Goal: Information Seeking & Learning: Compare options

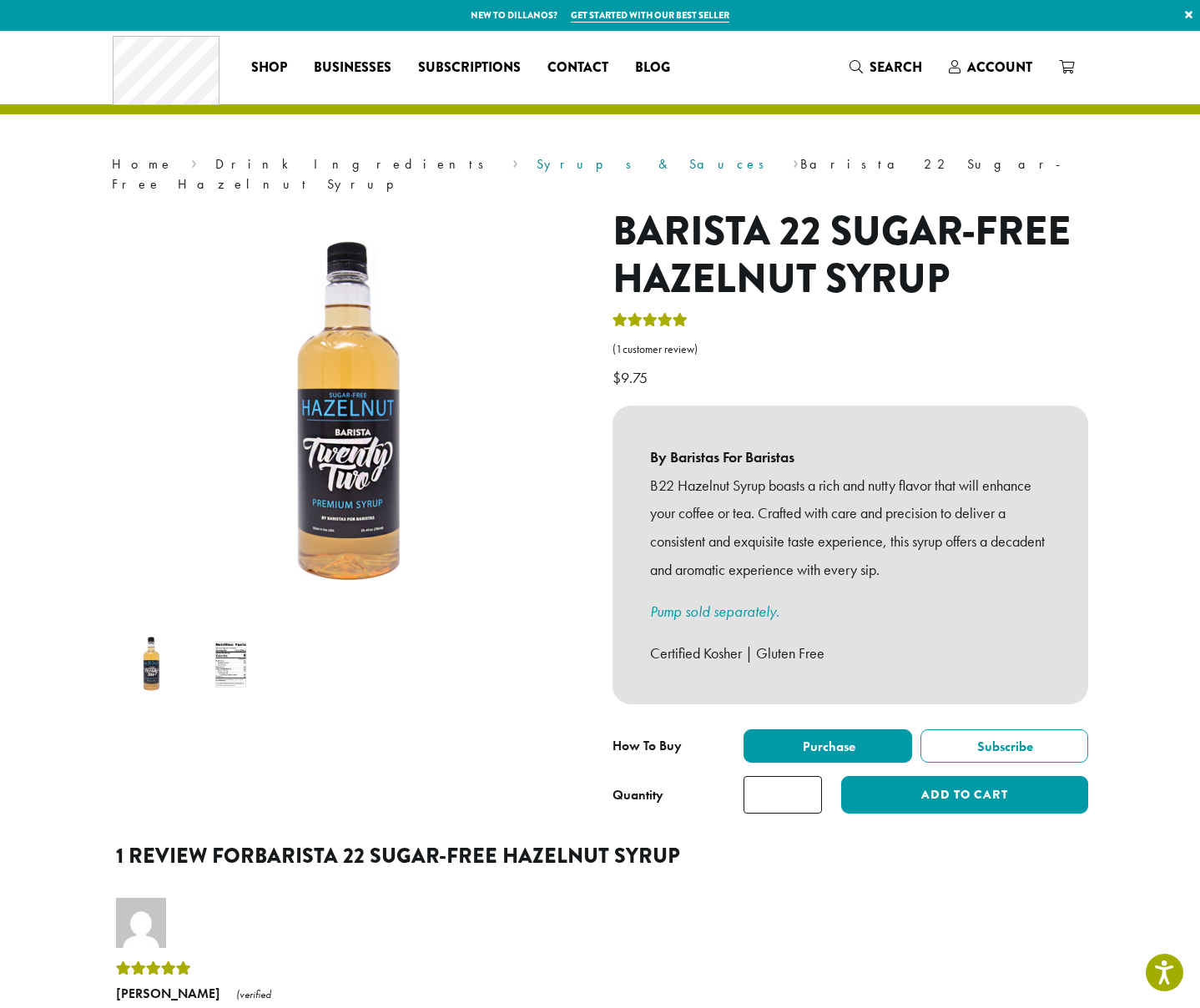
click at [537, 162] on link "Syrups & Sauces" at bounding box center [656, 164] width 239 height 18
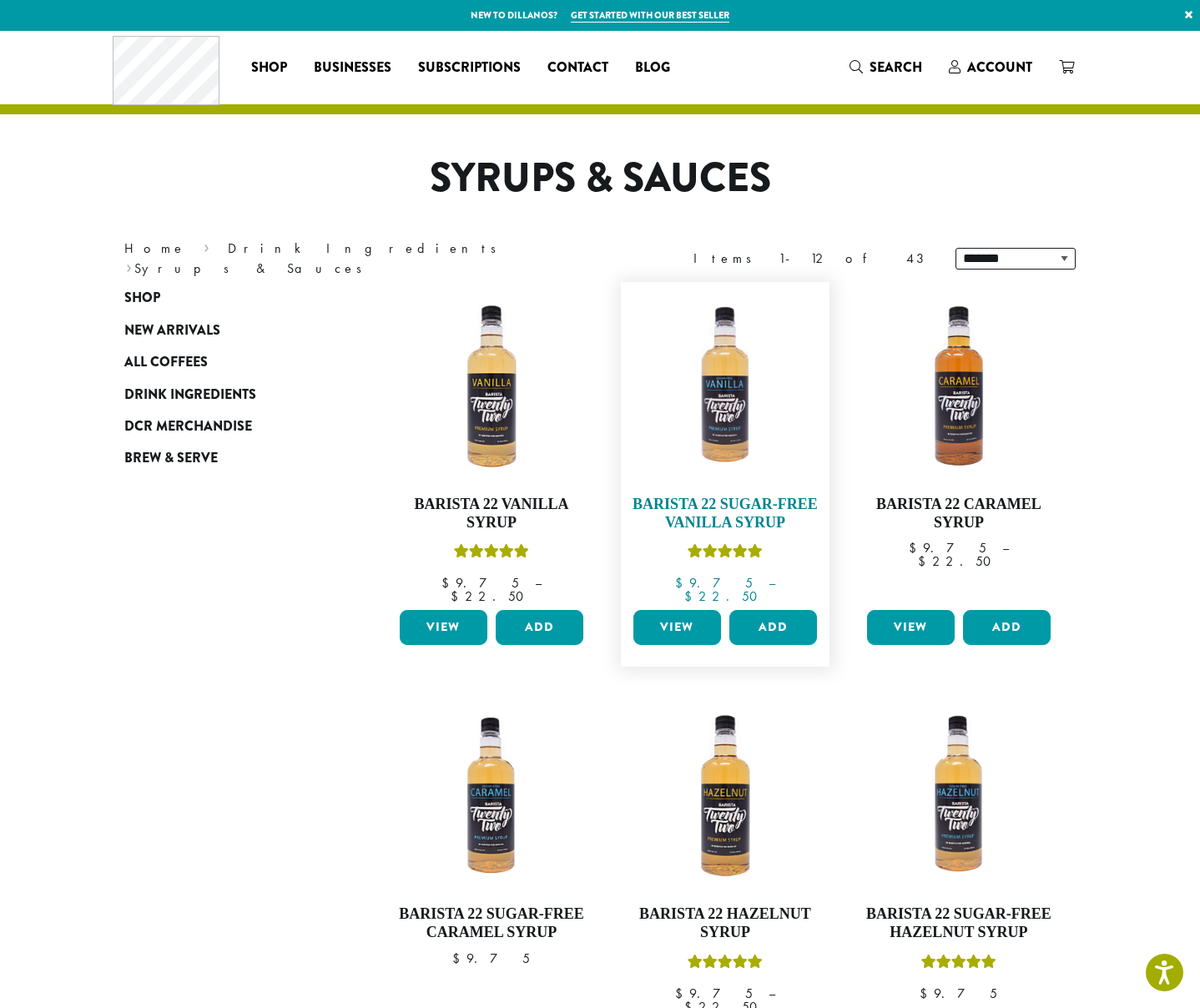
click at [732, 483] on link "Barista 22 Sugar-Free Vanilla Syrup $ 9.75 – $ 22.50 Price range: $9.75 through…" at bounding box center [725, 447] width 192 height 313
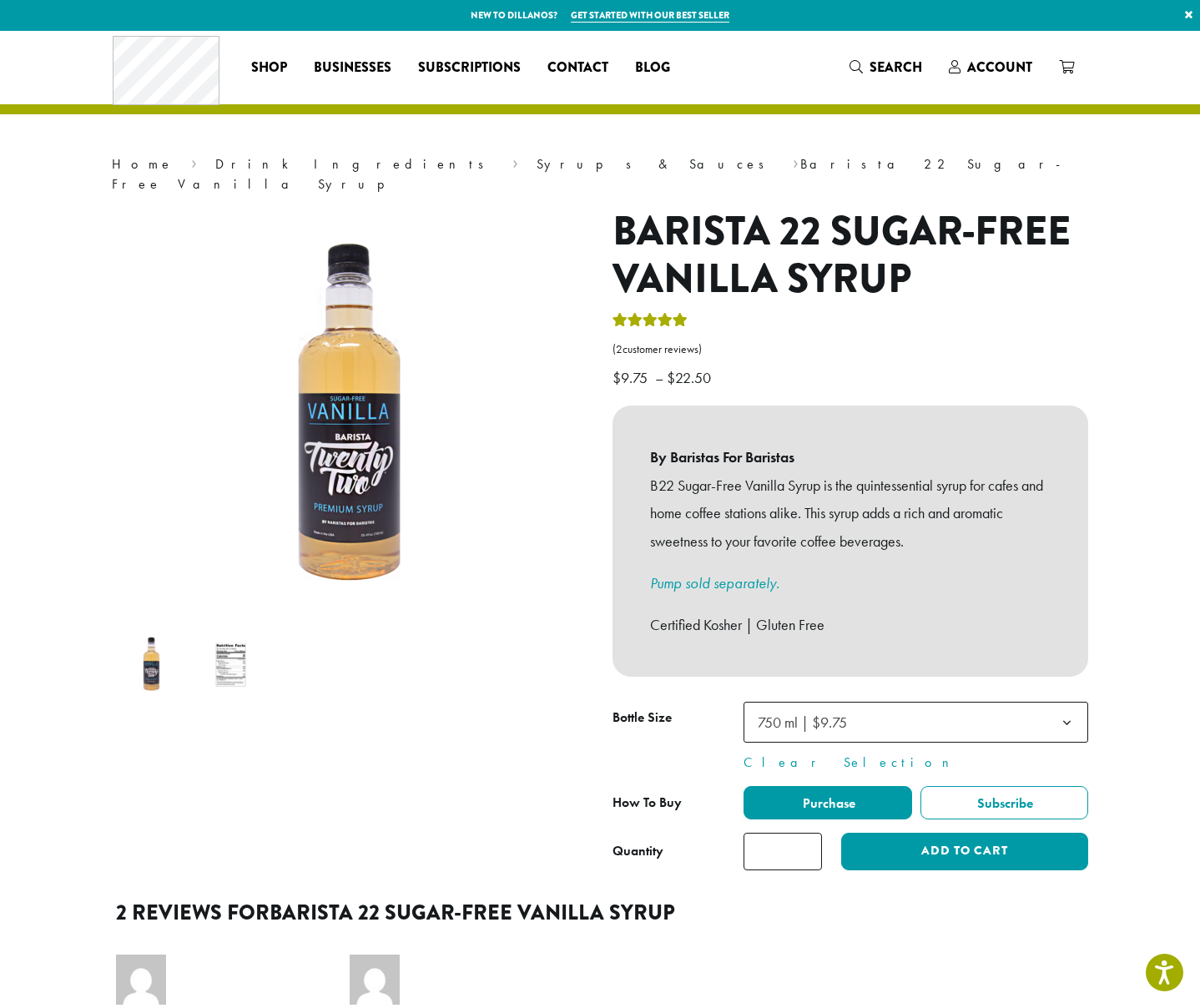
click at [450, 148] on div "**********" at bounding box center [600, 781] width 1002 height 1502
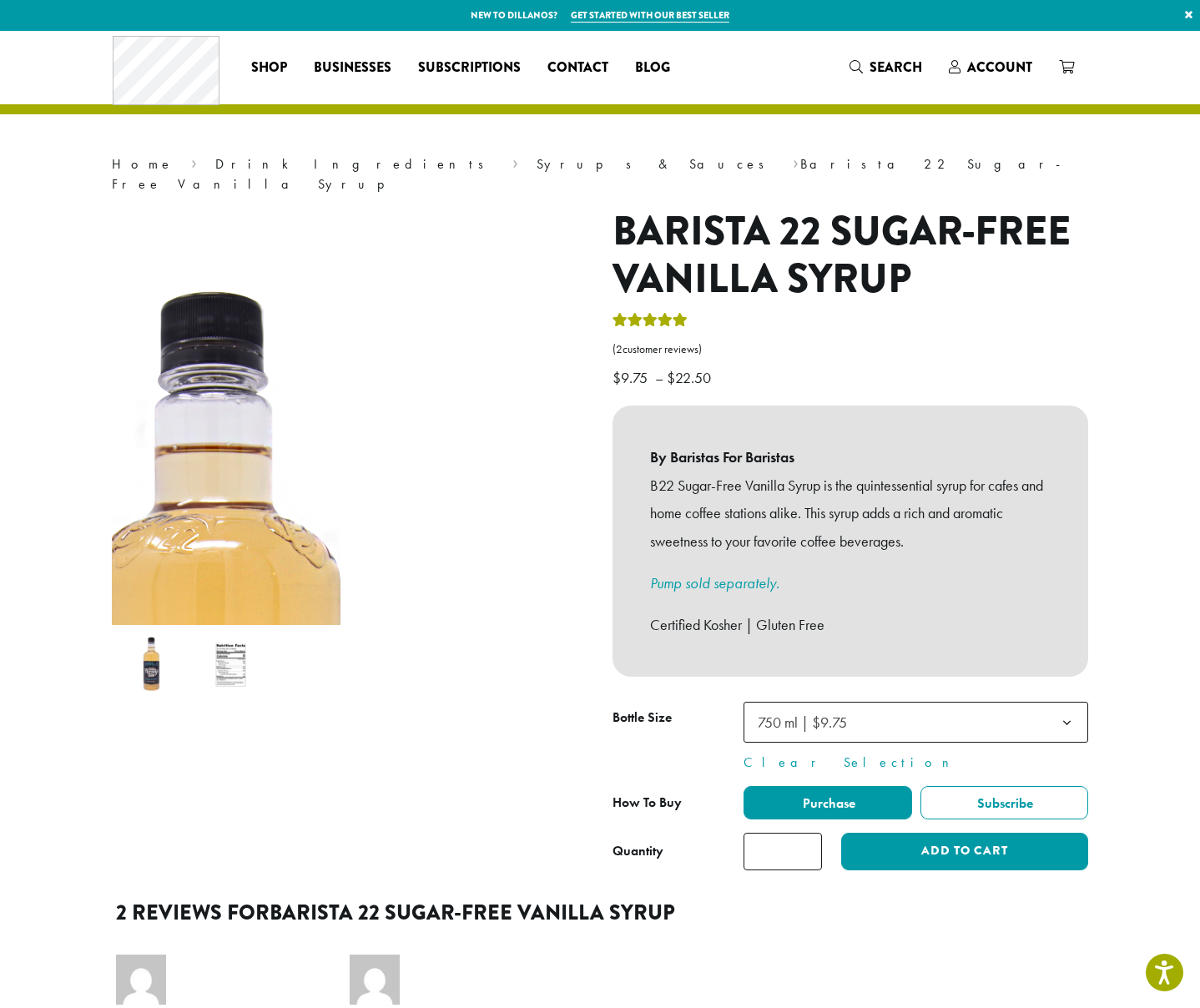
click at [464, 202] on img at bounding box center [213, 723] width 1043 height 1043
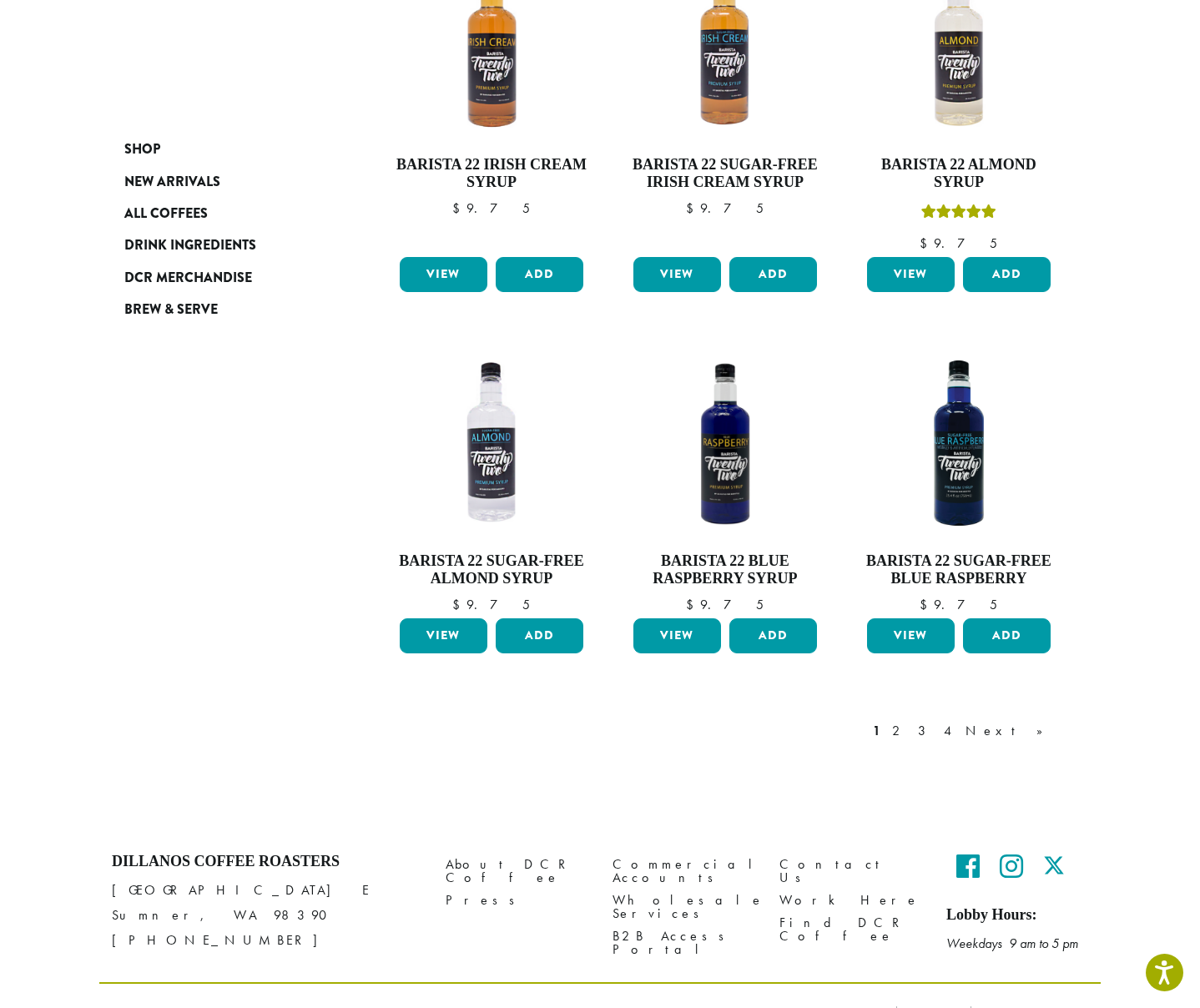
scroll to position [1166, 0]
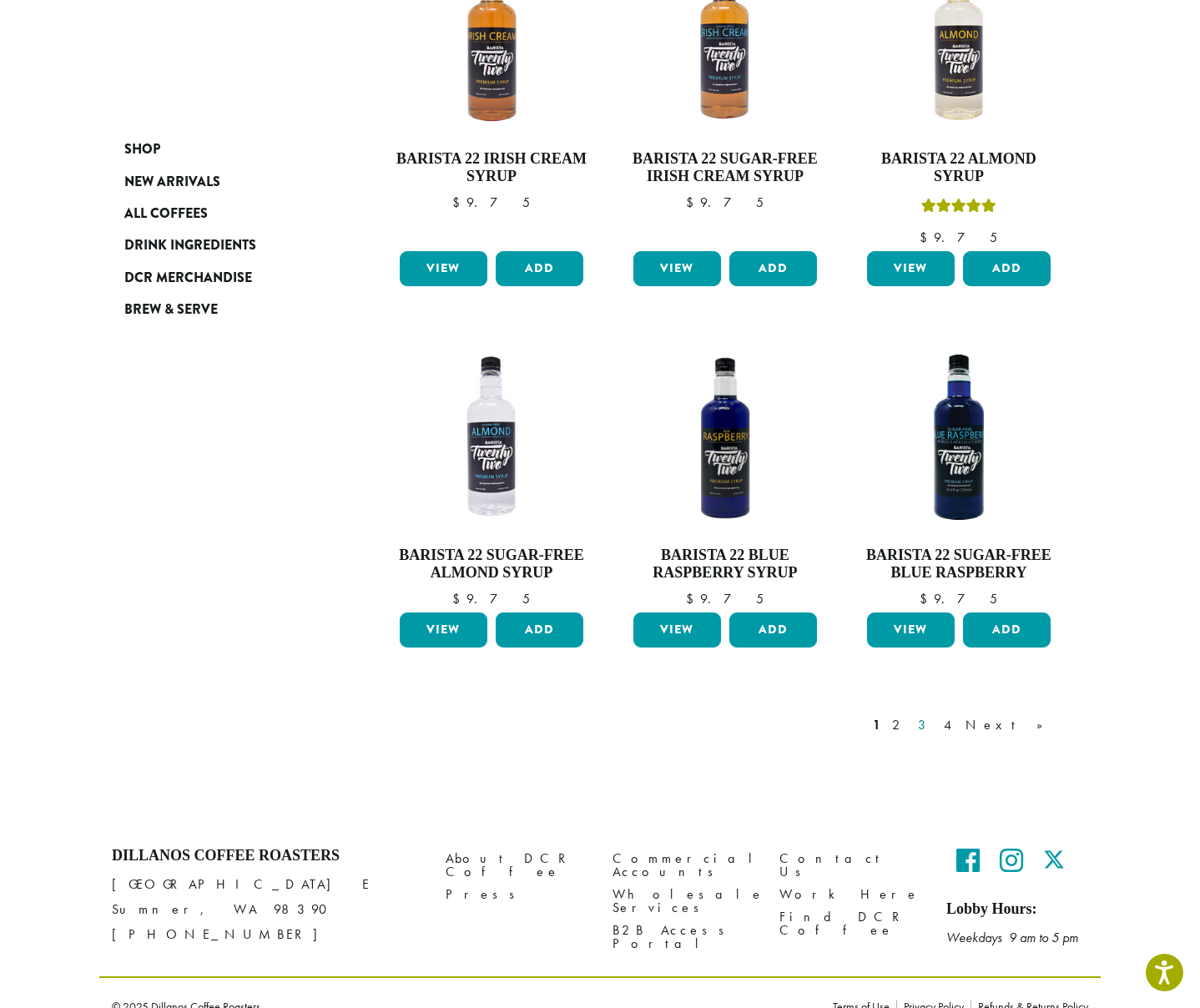
click at [936, 715] on link "3" at bounding box center [925, 724] width 21 height 20
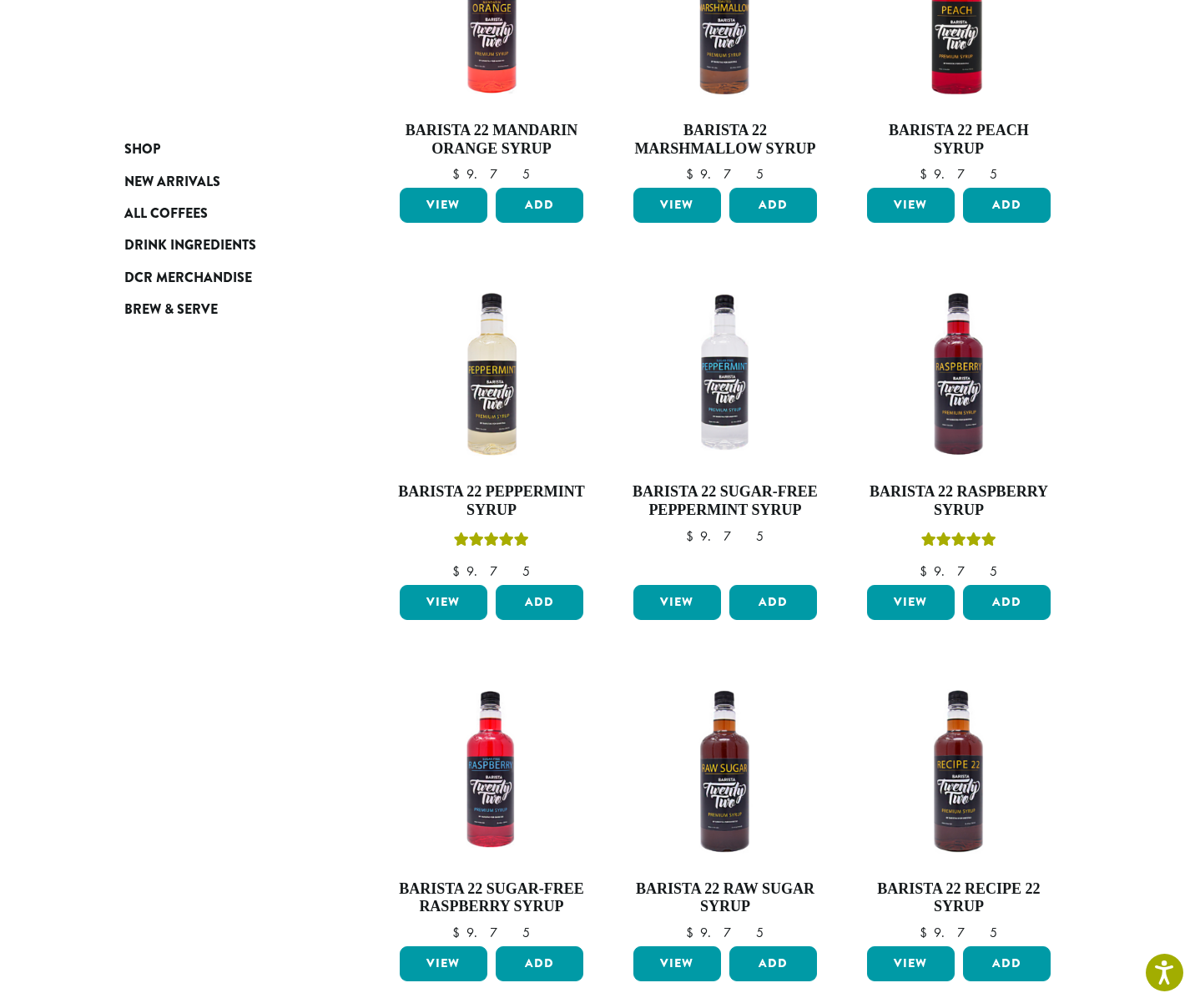
scroll to position [378, 0]
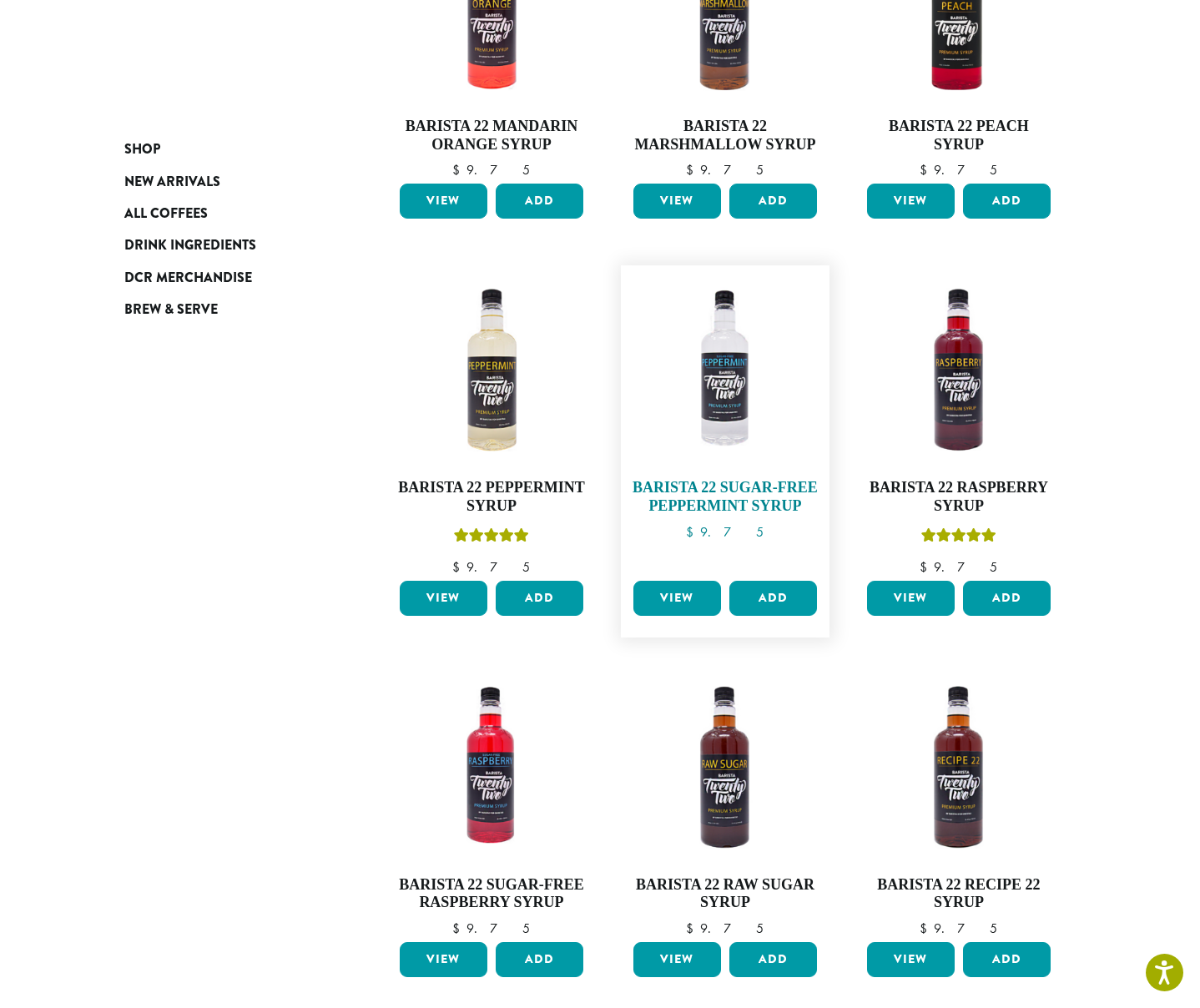
click at [708, 380] on img at bounding box center [725, 370] width 192 height 192
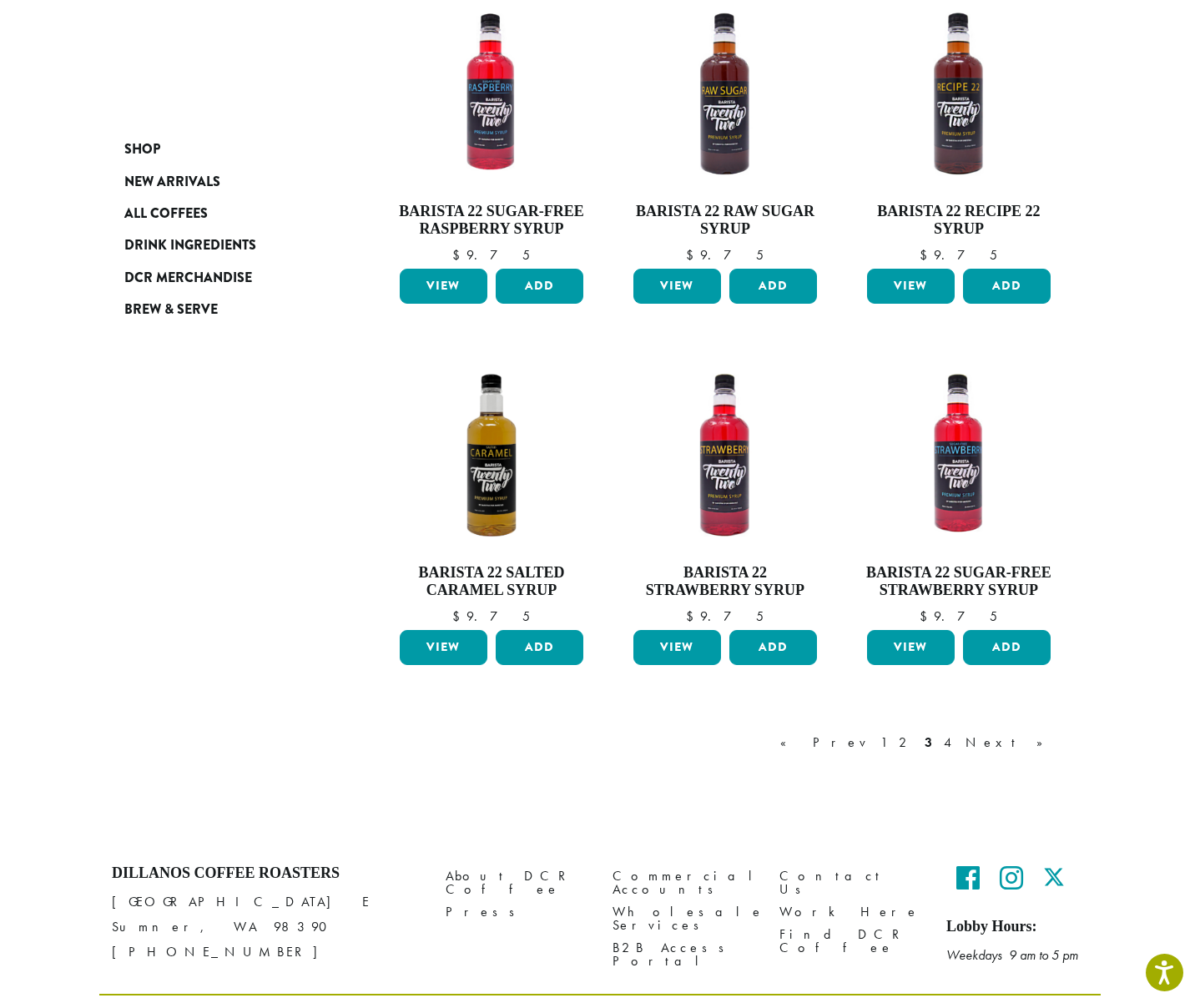
scroll to position [1095, 0]
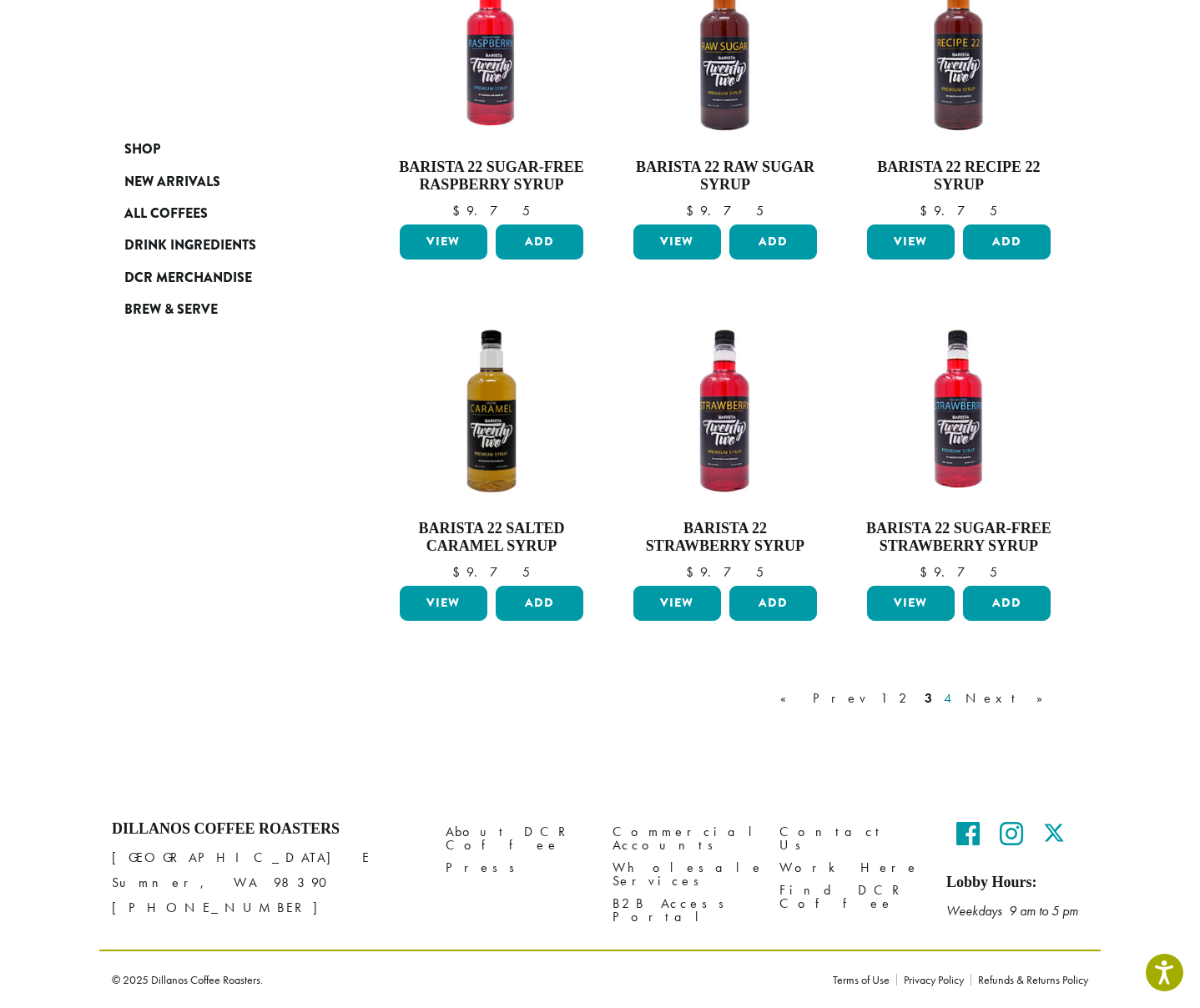
click at [957, 694] on link "4" at bounding box center [949, 698] width 17 height 20
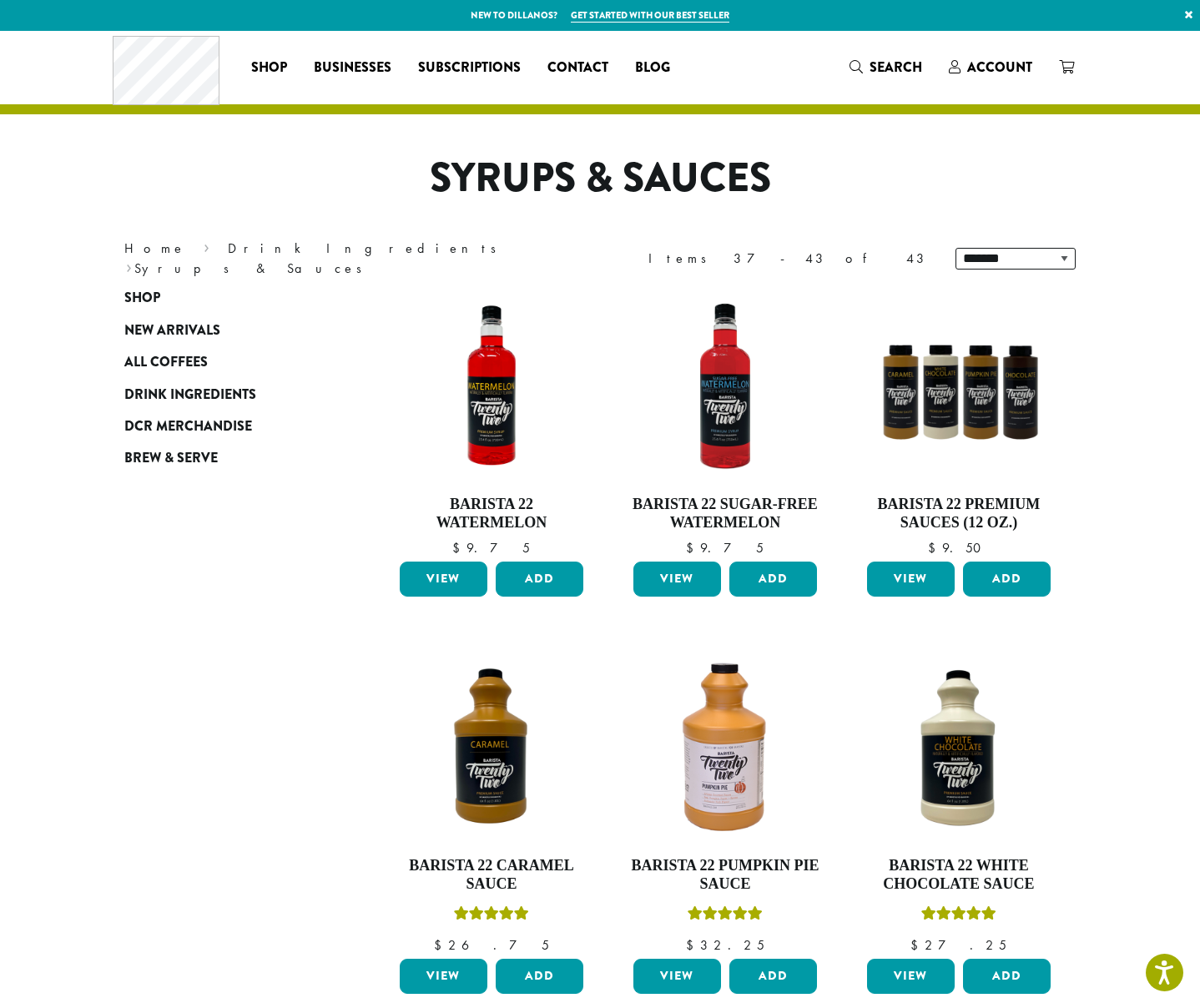
scroll to position [14, 0]
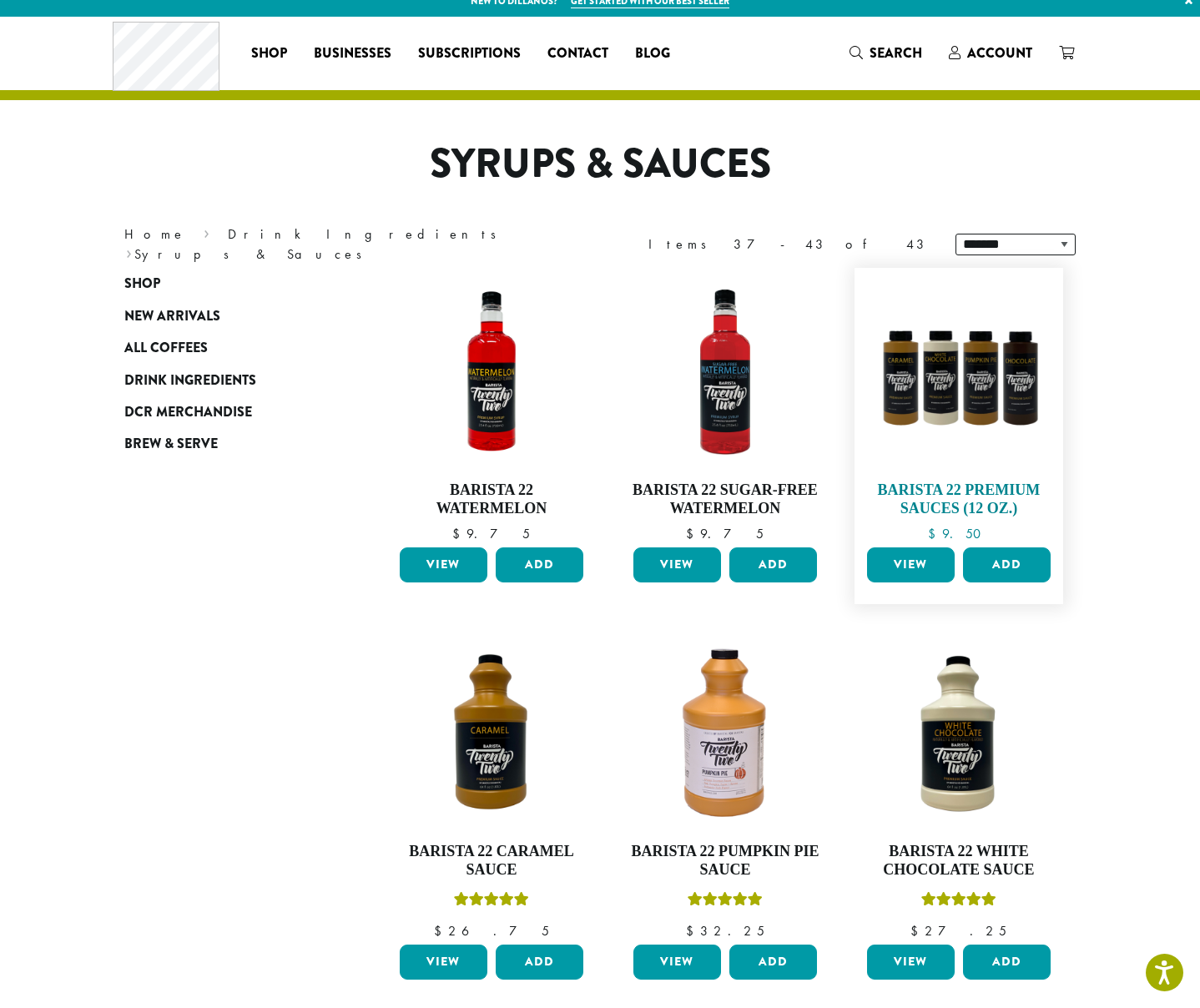
click at [932, 445] on img at bounding box center [959, 372] width 192 height 192
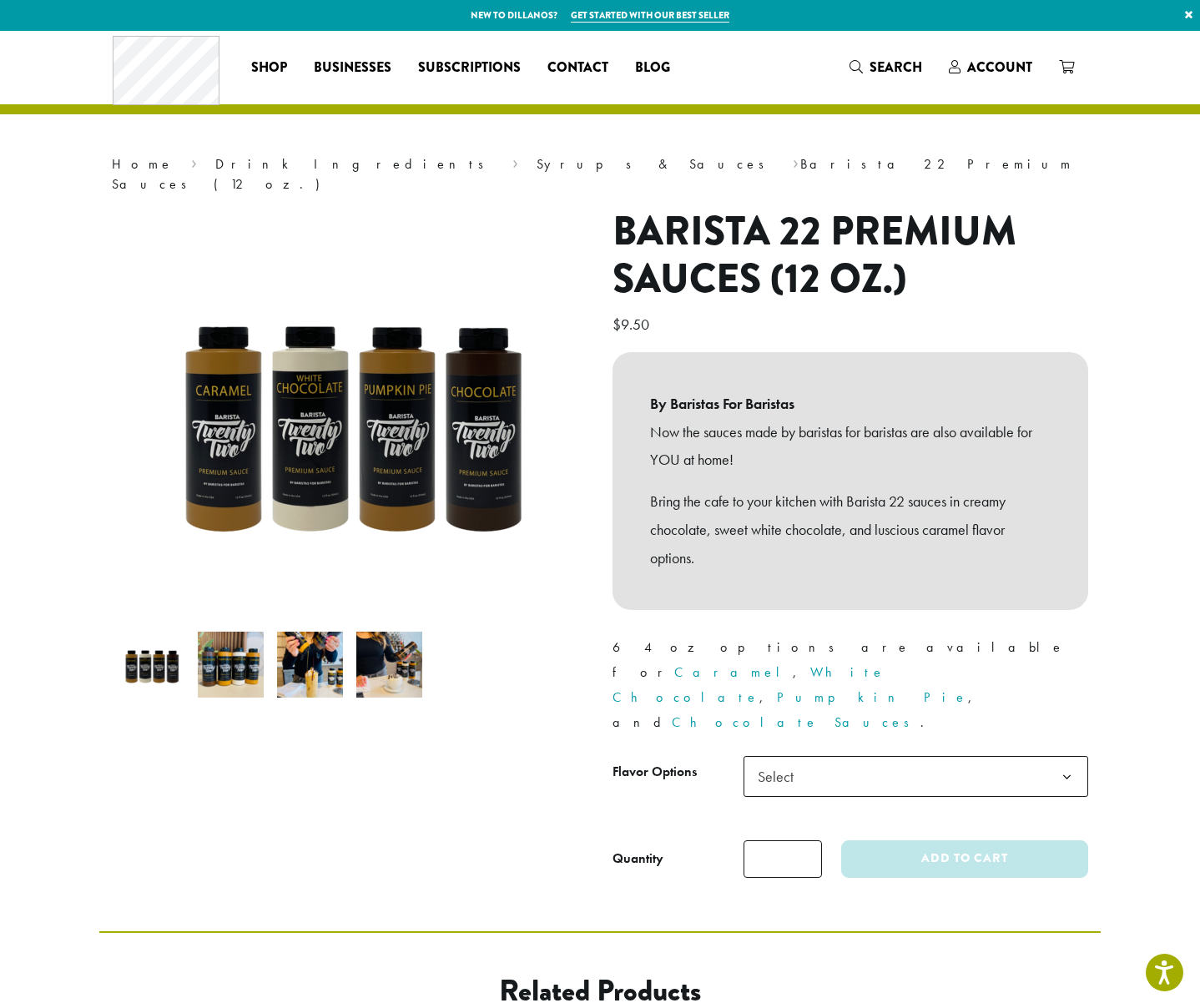
click at [940, 680] on div "**********" at bounding box center [850, 549] width 500 height 684
click at [943, 756] on span "Select" at bounding box center [916, 776] width 344 height 40
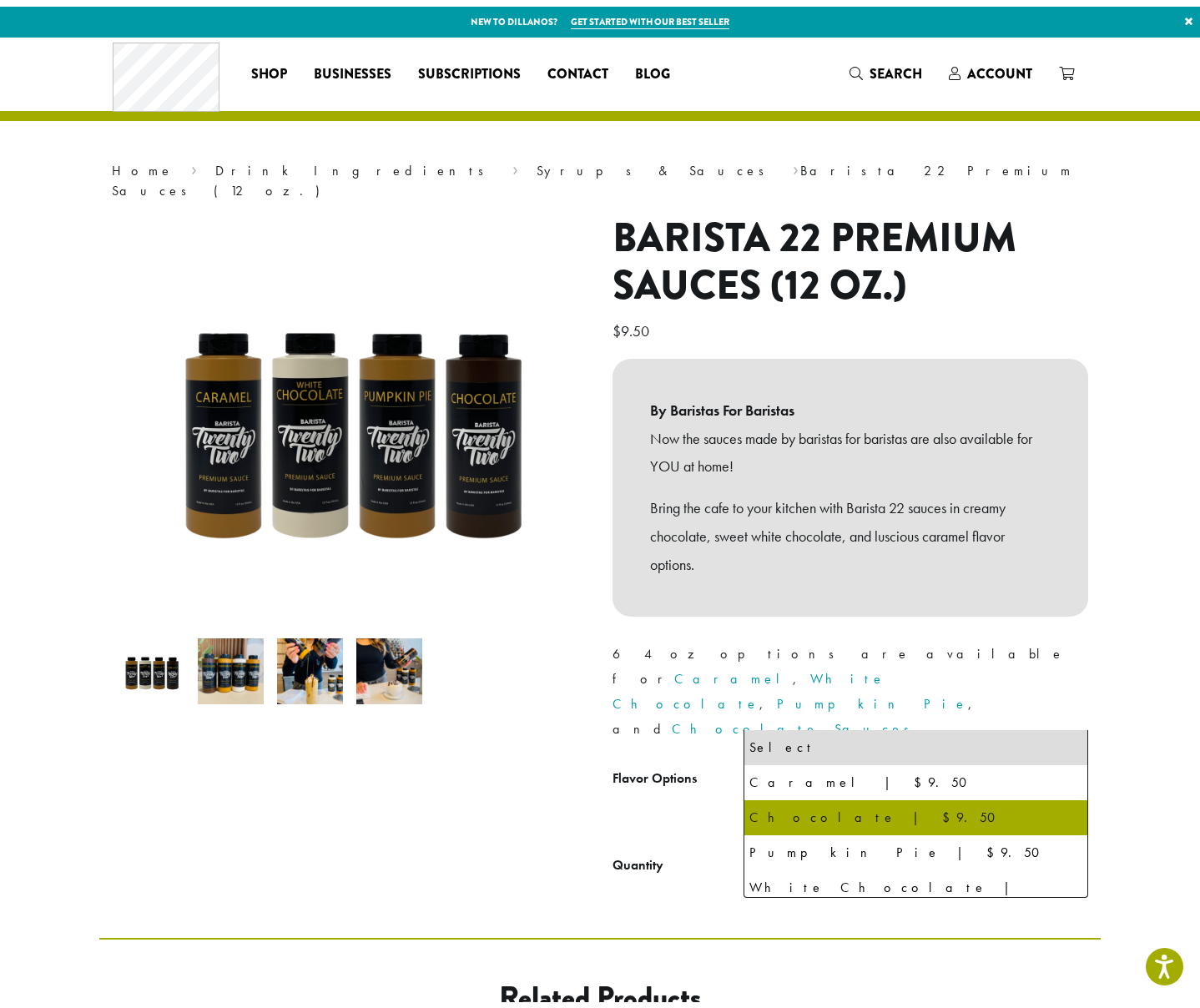
scroll to position [8, 0]
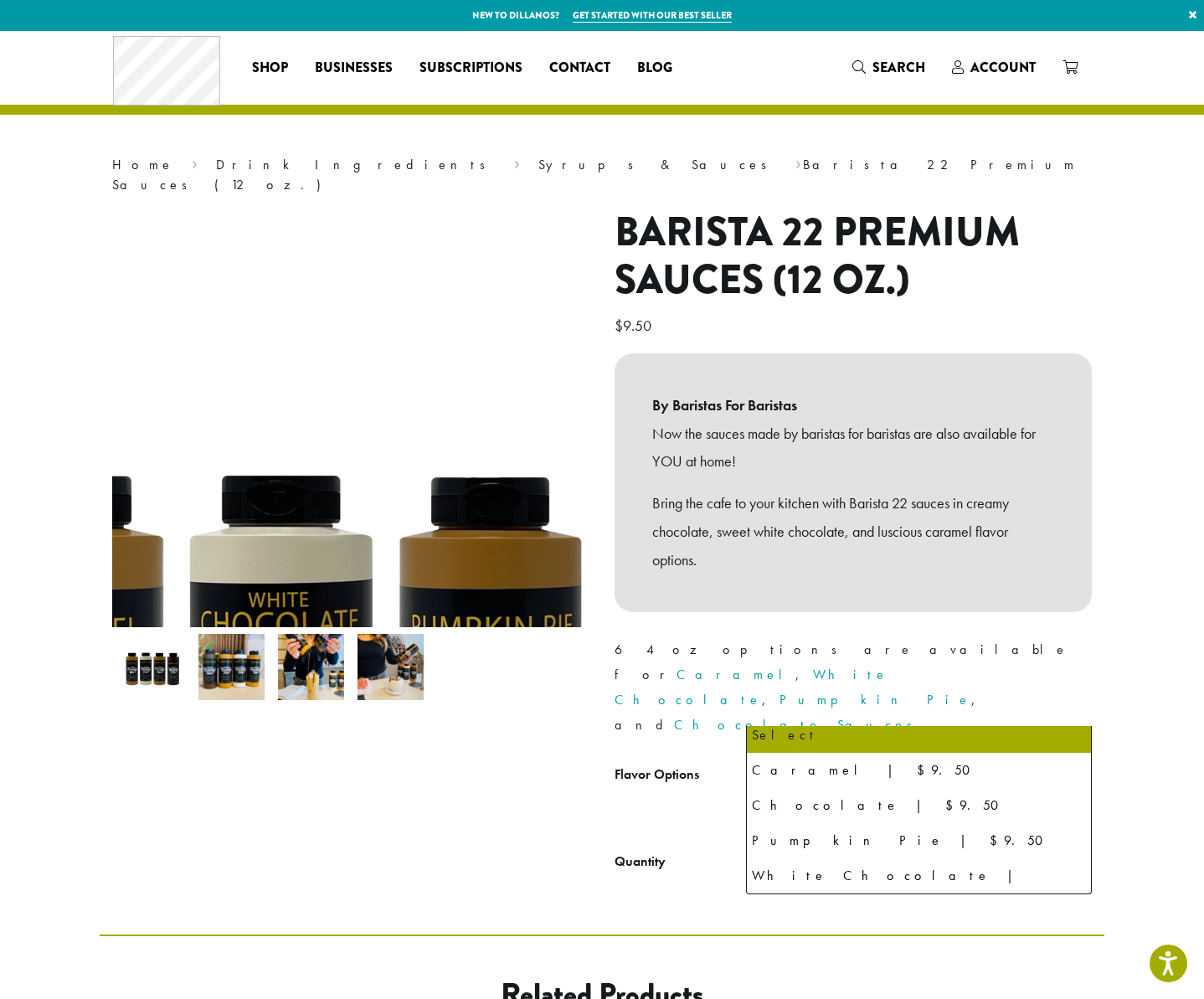
click at [327, 202] on img at bounding box center [376, 691] width 1005 height 1005
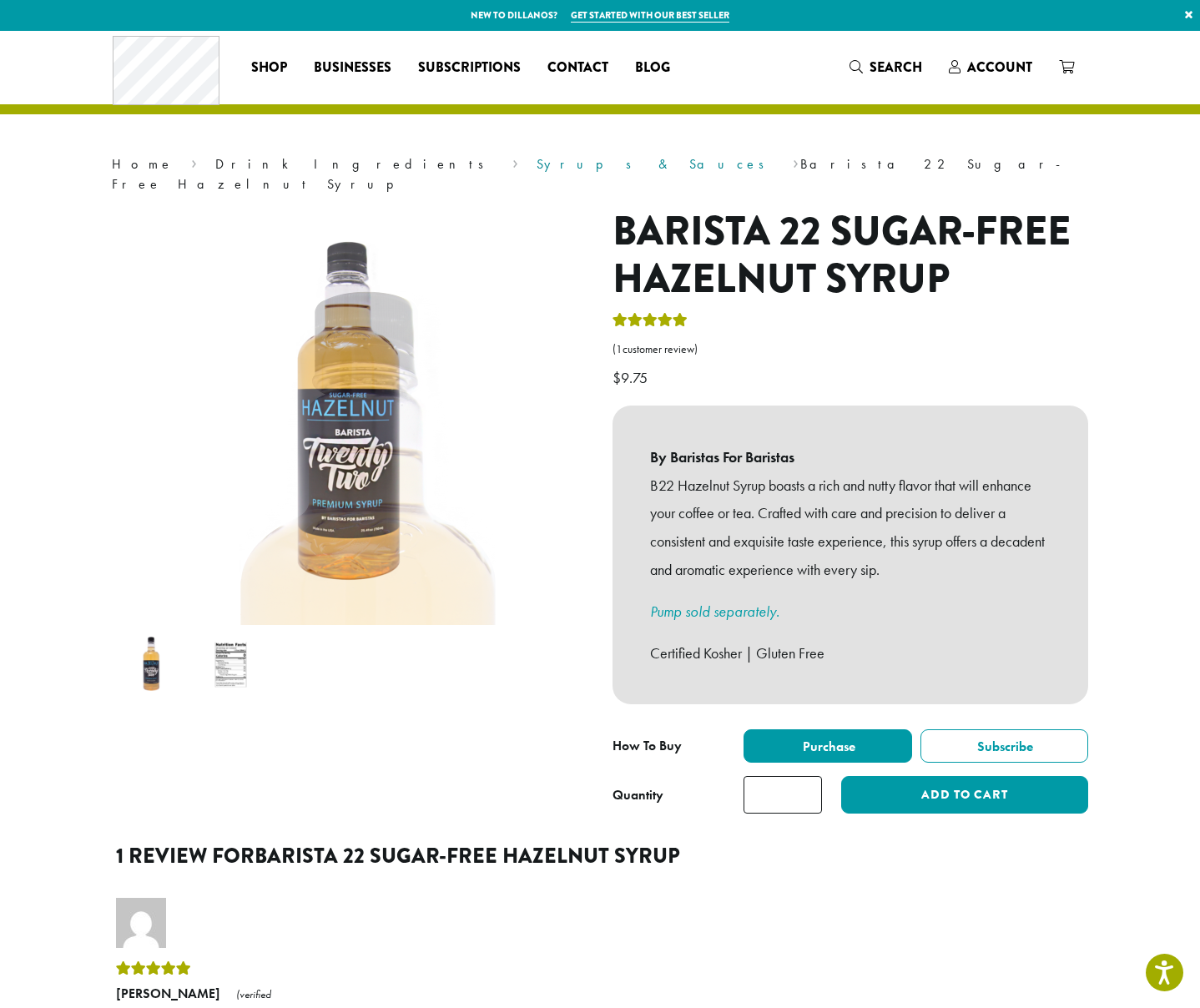
click at [537, 163] on link "Syrups & Sauces" at bounding box center [656, 164] width 239 height 18
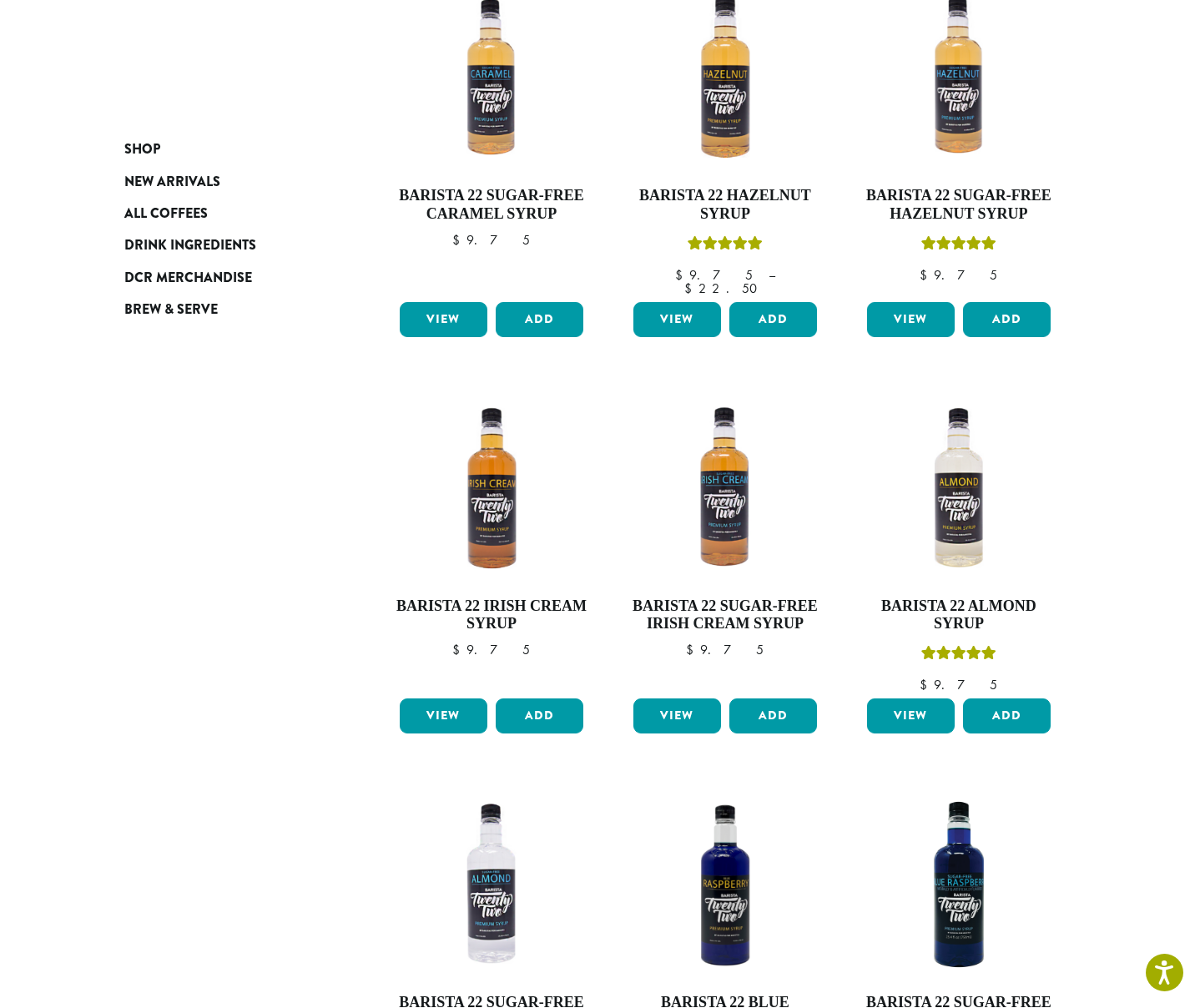
scroll to position [1166, 0]
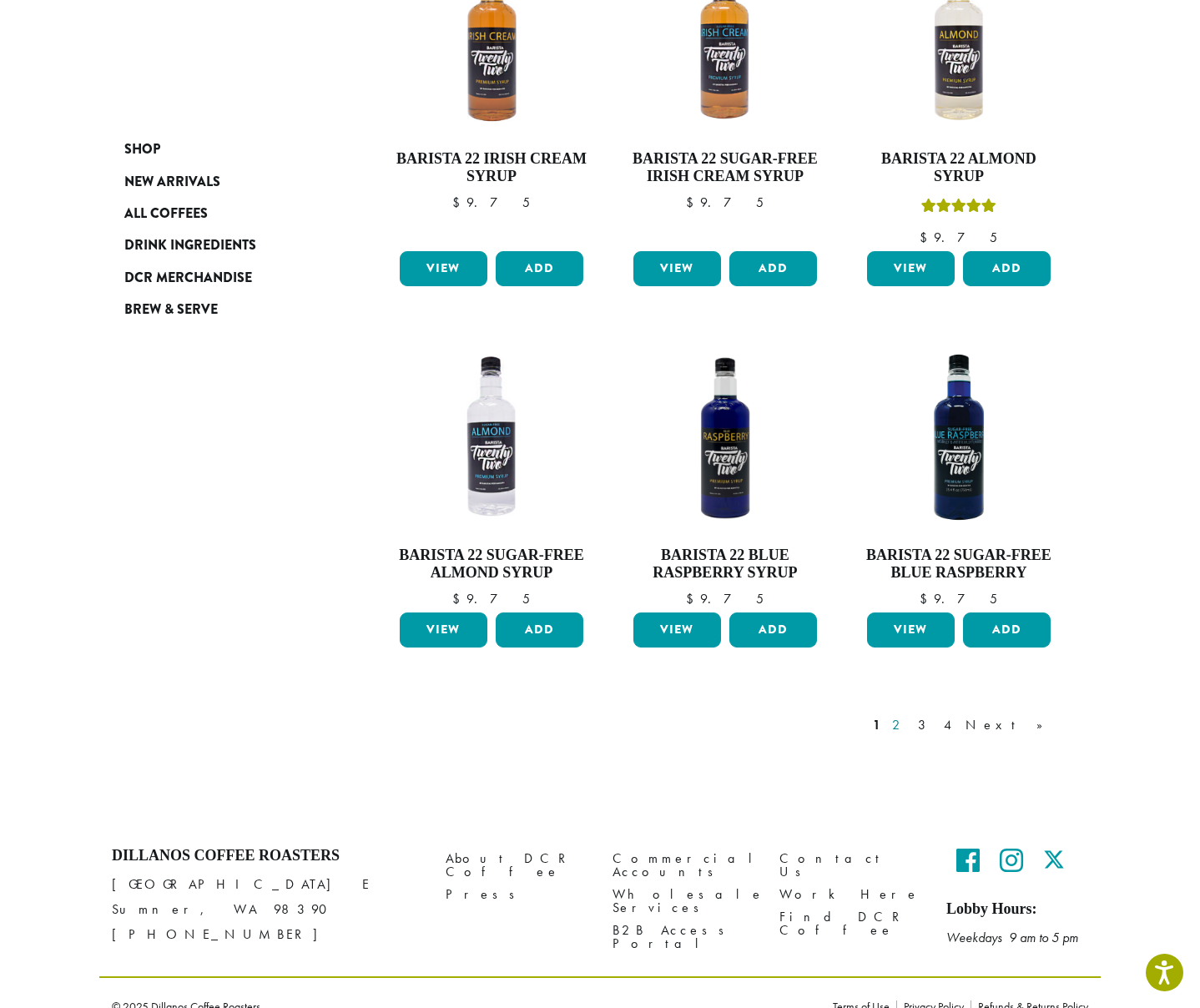
click at [909, 715] on link "2" at bounding box center [899, 724] width 21 height 20
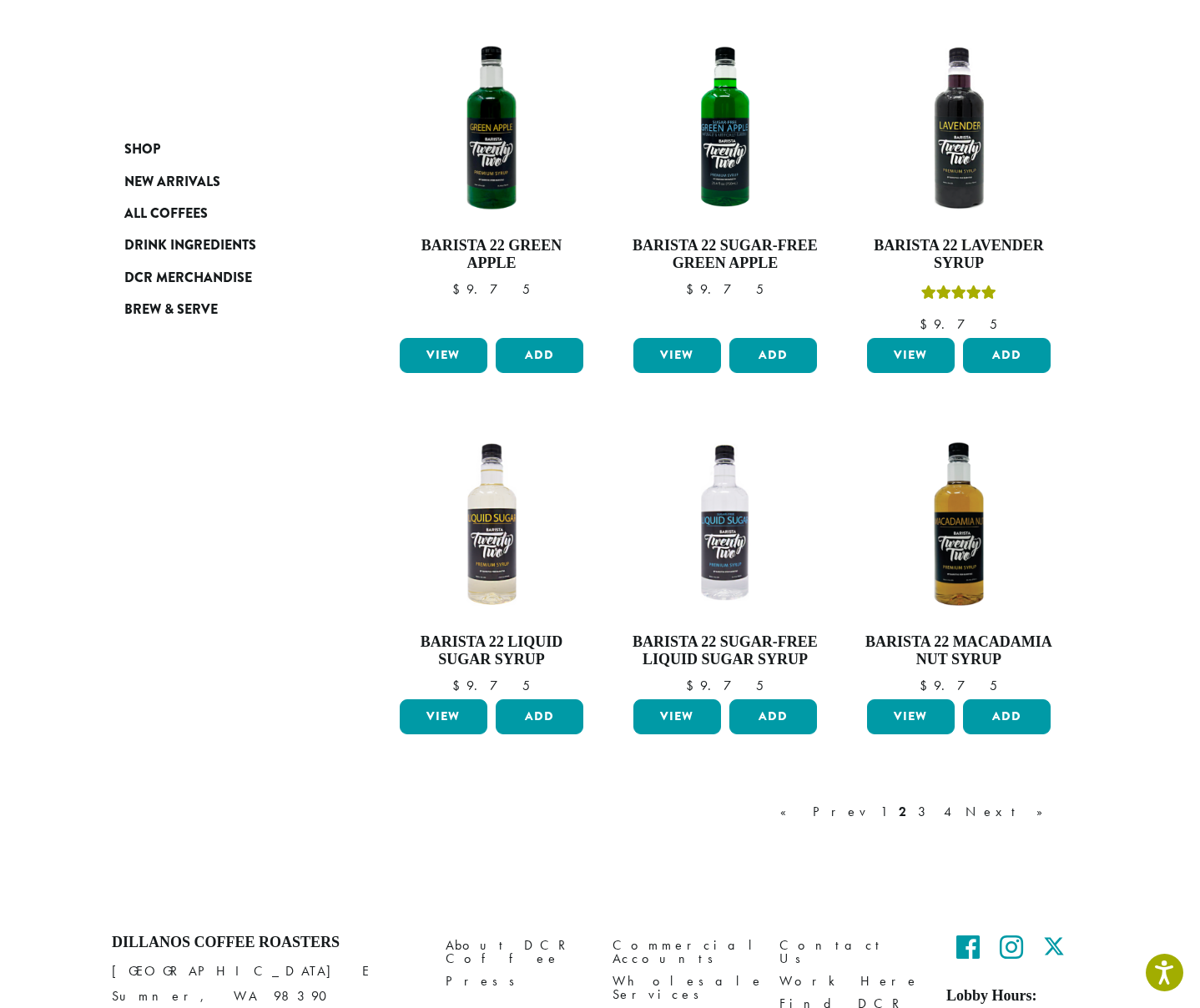
scroll to position [1018, 0]
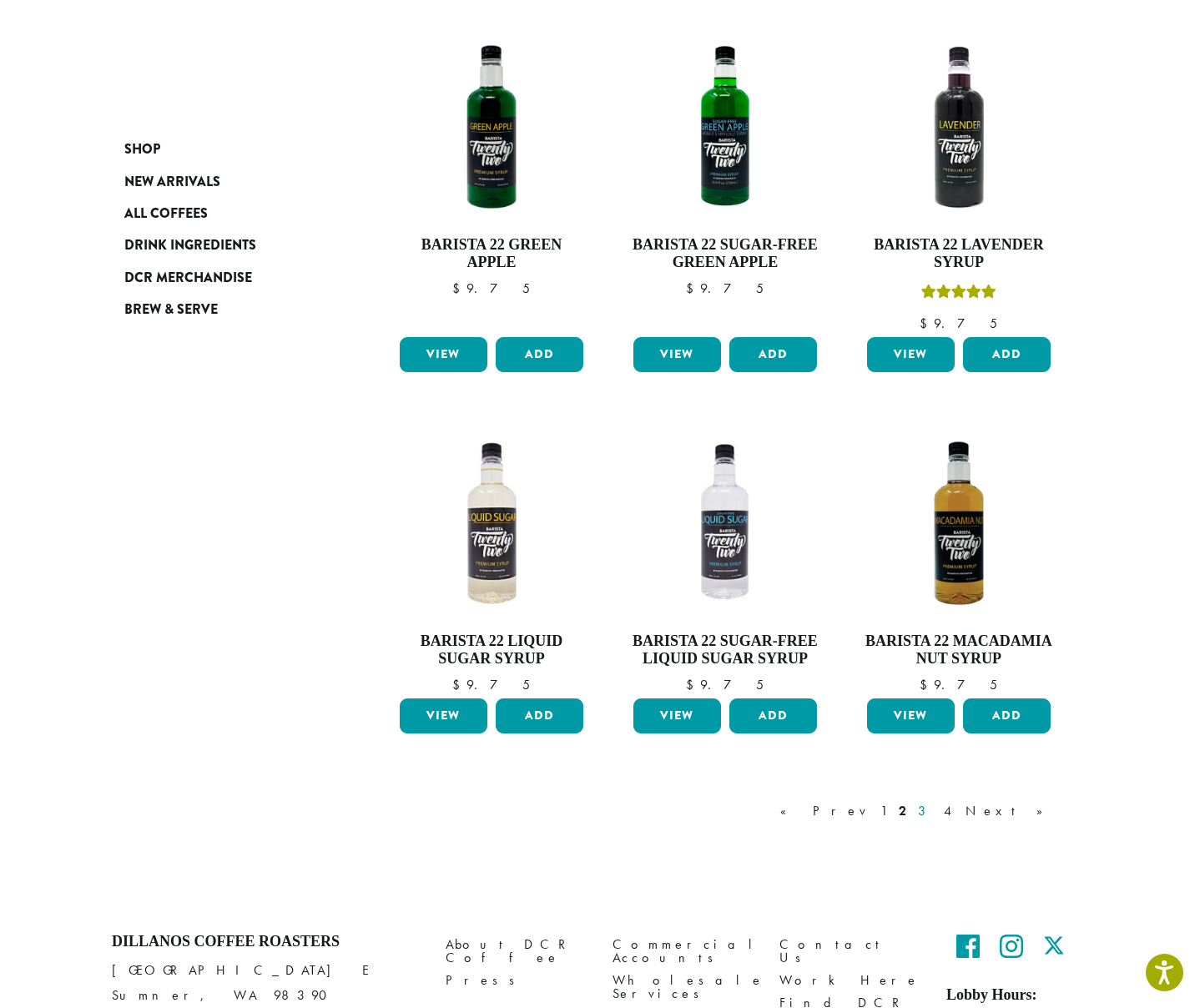
click at [936, 811] on link "3" at bounding box center [925, 811] width 21 height 20
